Goal: Transaction & Acquisition: Purchase product/service

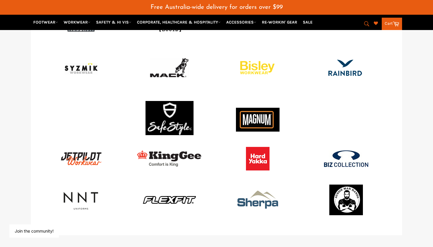
scroll to position [795, 0]
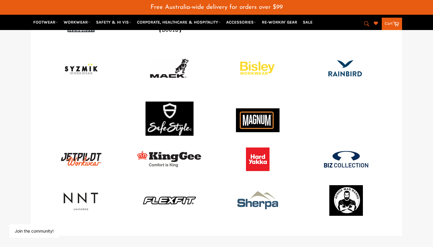
click at [168, 112] on img at bounding box center [170, 120] width 48 height 37
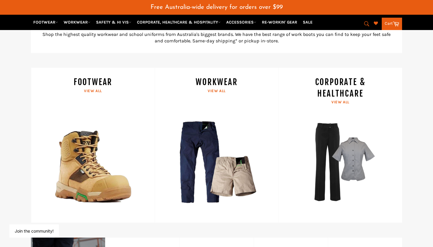
scroll to position [257, 0]
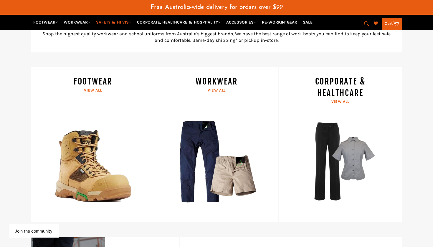
click at [130, 22] on link "SAFETY & HI VIS" at bounding box center [114, 22] width 40 height 10
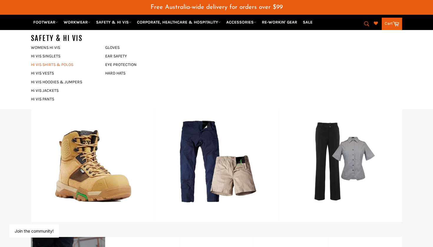
click at [57, 65] on link "HI VIS SHIRTS & POLOS" at bounding box center [63, 64] width 71 height 9
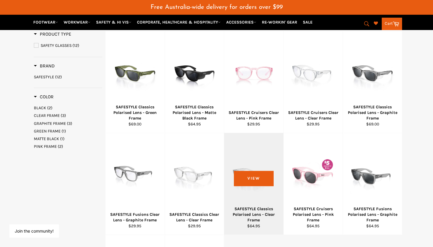
scroll to position [156, 0]
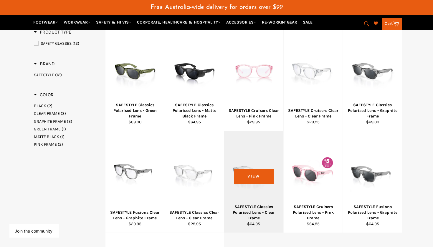
click at [253, 182] on div at bounding box center [254, 172] width 44 height 69
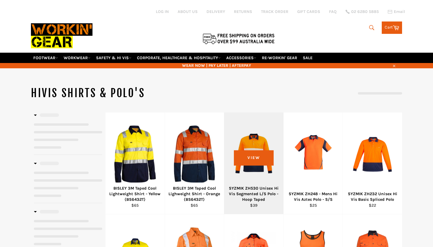
select select "******"
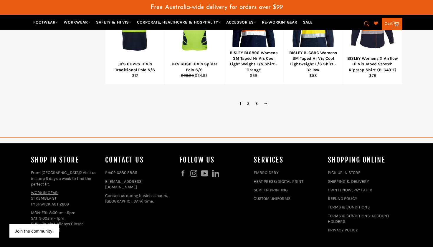
scroll to position [451, 0]
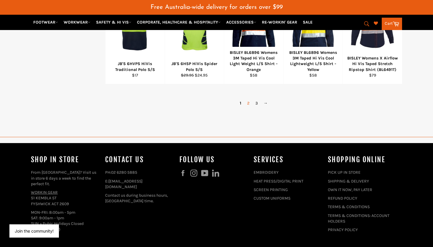
click at [248, 99] on link "2" at bounding box center [248, 103] width 8 height 9
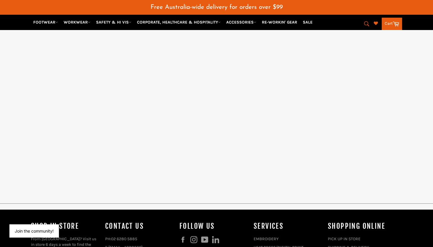
select select "******"
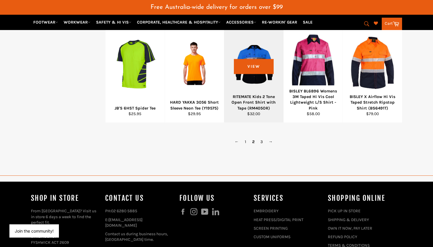
scroll to position [423, 0]
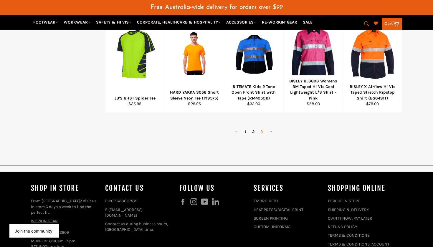
click at [261, 128] on link "3" at bounding box center [262, 132] width 8 height 9
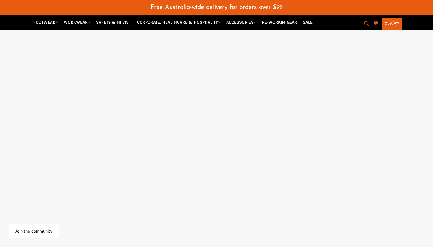
select select "******"
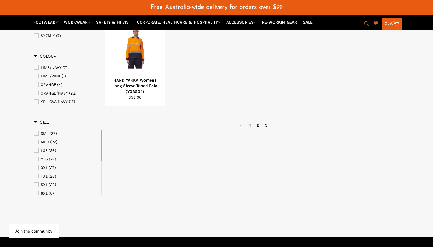
scroll to position [126, 0]
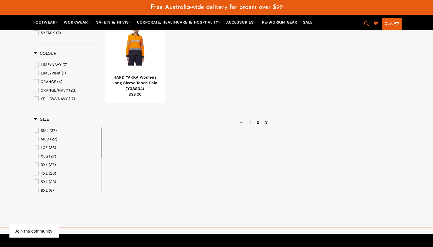
click at [250, 118] on link "1" at bounding box center [250, 122] width 7 height 9
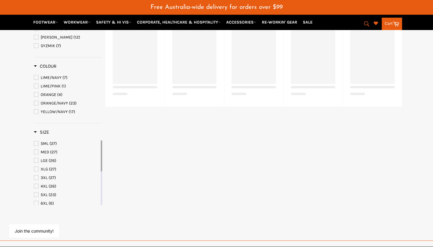
select select "******"
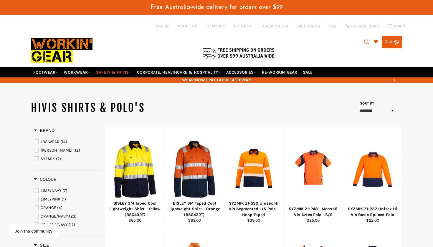
click at [131, 71] on icon at bounding box center [130, 72] width 3 height 3
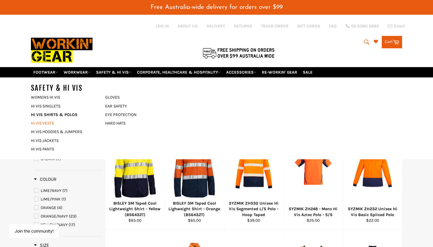
click at [46, 119] on link "HI VIS VESTS" at bounding box center [63, 123] width 71 height 9
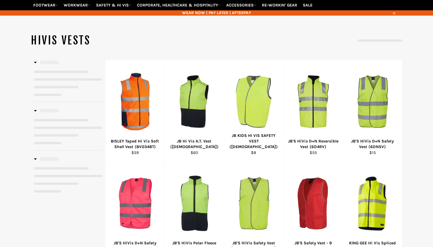
select select "**********"
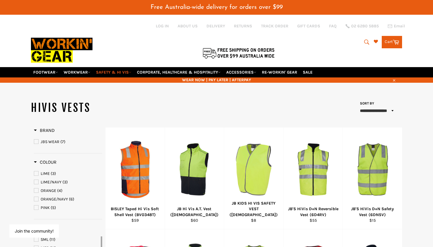
click at [131, 71] on icon at bounding box center [130, 72] width 3 height 3
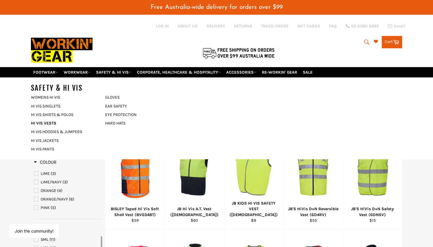
click at [202, 87] on div "SAFETY & HI VIS WOMENS HI VIS HI VIS SINGLETS HI VIS SHIRTS & POLOS" at bounding box center [216, 118] width 371 height 82
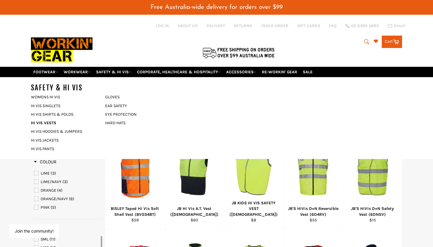
click at [164, 41] on div at bounding box center [155, 40] width 248 height 52
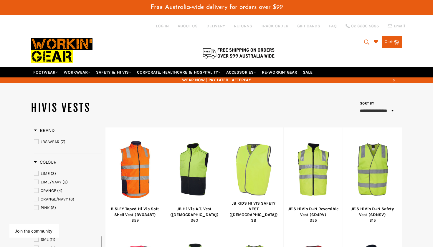
scroll to position [0, 0]
click at [58, 71] on icon at bounding box center [56, 72] width 3 height 3
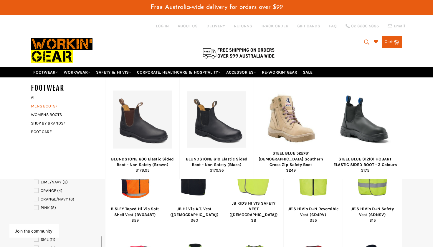
click at [56, 105] on icon at bounding box center [56, 106] width 3 height 3
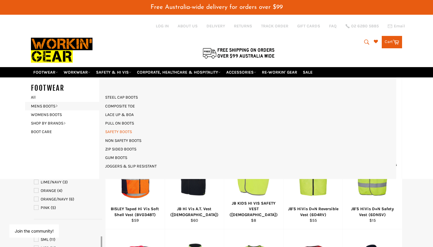
click at [128, 128] on link "SAFETY BOOTS" at bounding box center [118, 132] width 33 height 9
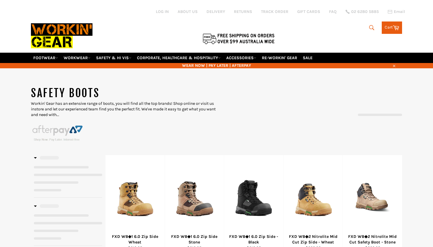
select select "******"
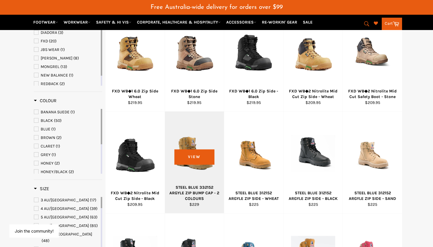
scroll to position [160, 0]
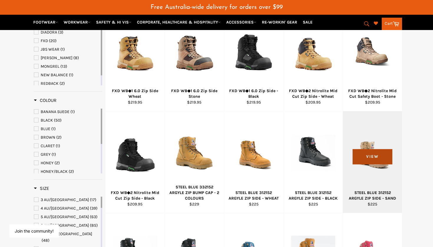
click at [363, 149] on span "View" at bounding box center [373, 156] width 40 height 15
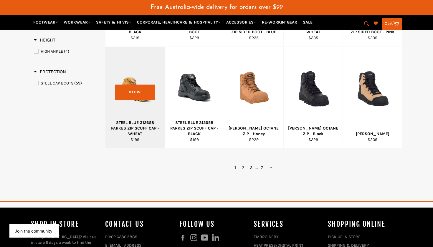
scroll to position [430, 0]
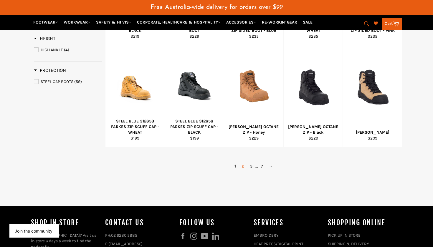
click at [243, 162] on link "2" at bounding box center [243, 166] width 8 height 9
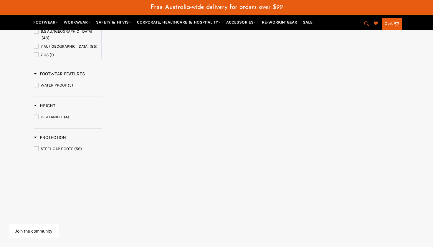
select select "******"
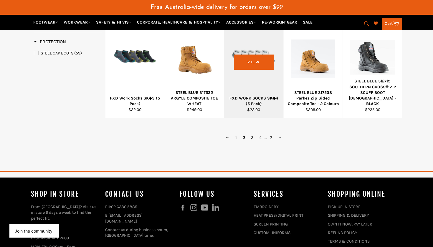
scroll to position [459, 0]
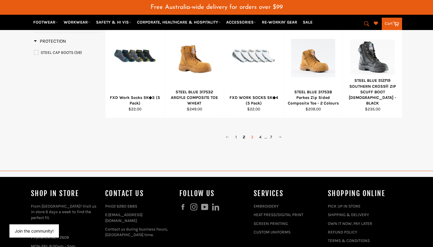
click at [254, 133] on link "3" at bounding box center [252, 137] width 8 height 9
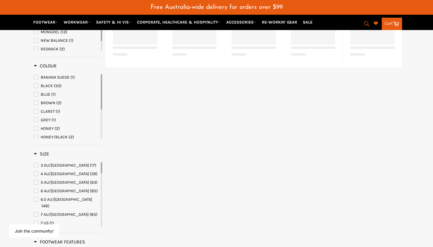
select select "******"
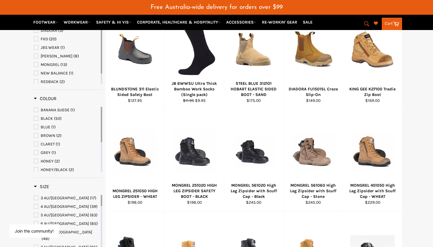
scroll to position [147, 0]
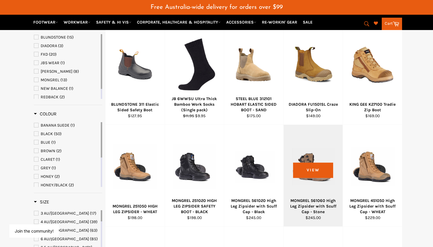
click at [317, 198] on div "MONGREL 561060 High Leg Zipsider with Scuff Cap - Stone" at bounding box center [313, 206] width 52 height 17
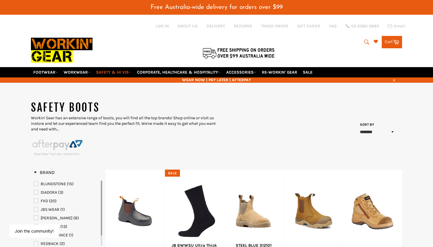
click at [133, 67] on link "SAFETY & HI VIS" at bounding box center [114, 72] width 40 height 10
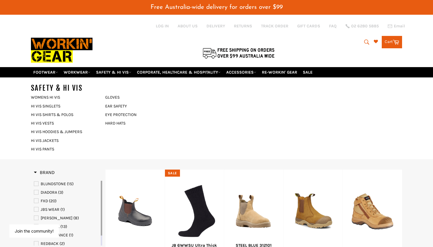
click at [119, 18] on div at bounding box center [155, 40] width 248 height 52
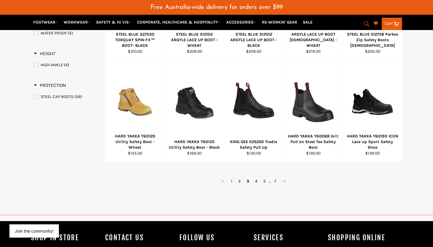
scroll to position [416, 0]
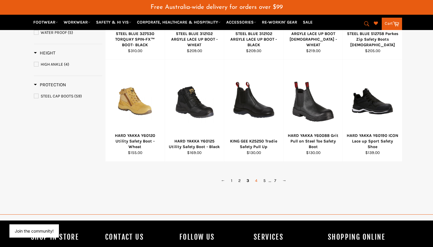
click at [258, 177] on link "4" at bounding box center [256, 181] width 8 height 9
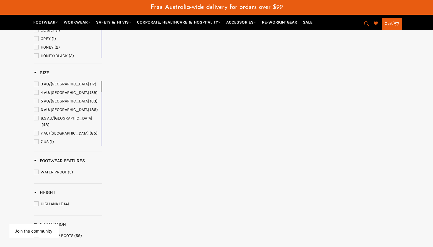
select select "******"
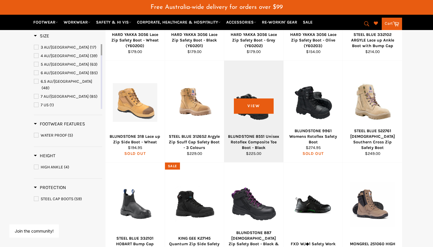
scroll to position [314, 0]
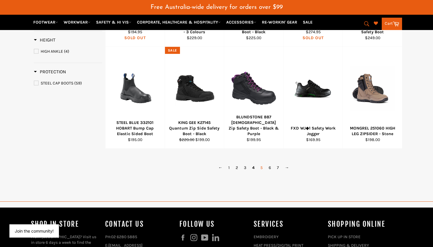
click at [263, 164] on link "5" at bounding box center [262, 168] width 8 height 9
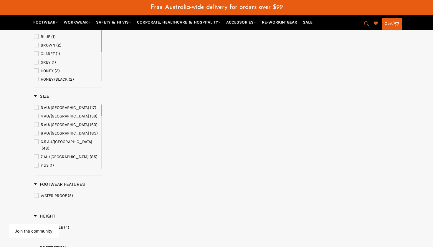
select select "******"
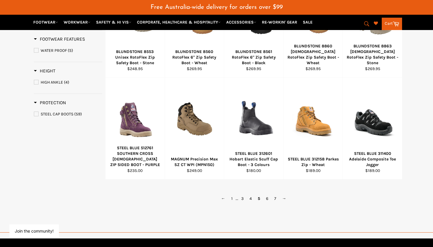
scroll to position [398, 0]
click at [266, 194] on link "6" at bounding box center [267, 198] width 8 height 9
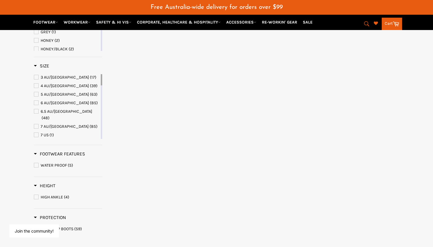
select select "******"
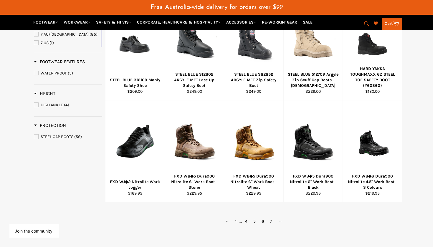
scroll to position [376, 0]
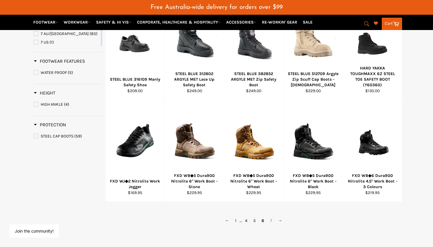
click at [271, 217] on link "7" at bounding box center [271, 221] width 8 height 9
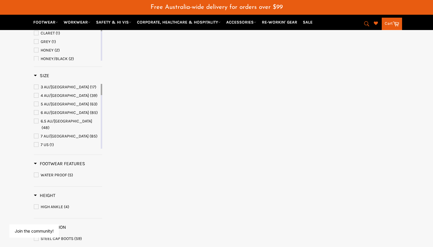
select select "******"
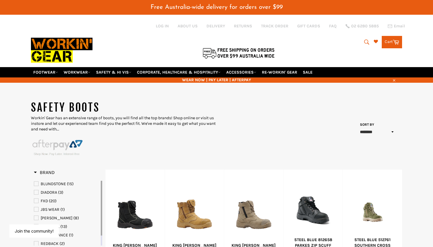
click at [366, 39] on icon "submit" at bounding box center [367, 42] width 6 height 6
click at [338, 39] on input "Search" at bounding box center [343, 42] width 74 height 11
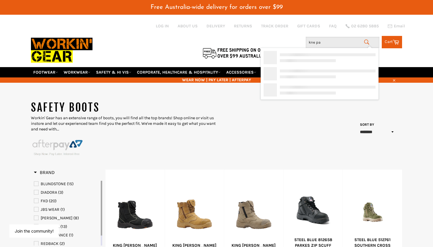
type input "kne pad"
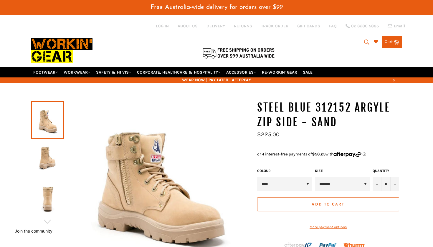
click at [48, 161] on img at bounding box center [47, 160] width 27 height 32
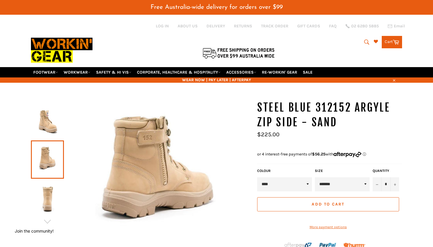
click at [47, 202] on img at bounding box center [47, 199] width 27 height 32
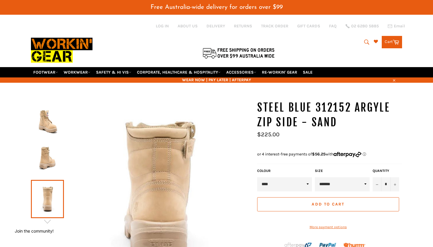
click at [44, 118] on img at bounding box center [47, 120] width 27 height 32
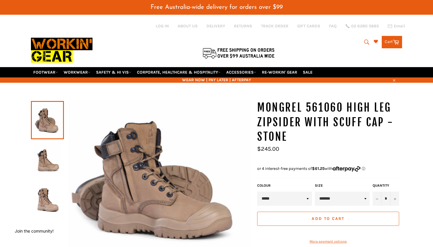
click at [47, 196] on img at bounding box center [47, 199] width 27 height 32
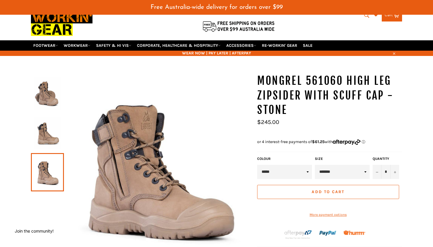
scroll to position [25, 0]
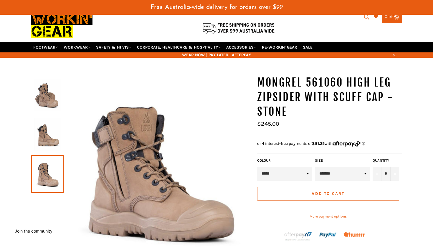
click at [46, 125] on img at bounding box center [47, 134] width 27 height 32
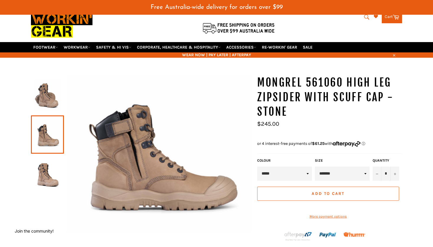
click at [48, 94] on img at bounding box center [47, 95] width 27 height 32
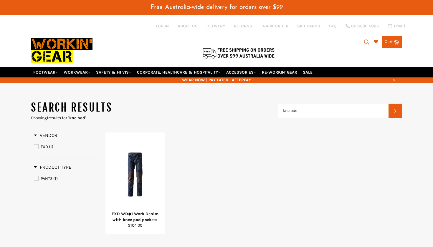
click at [227, 165] on div "FXD WD◆1 Work Denim with knee pad pockets Regular price $104.00 View Select Opt…" at bounding box center [253, 184] width 297 height 102
